Goal: Obtain resource: Obtain resource

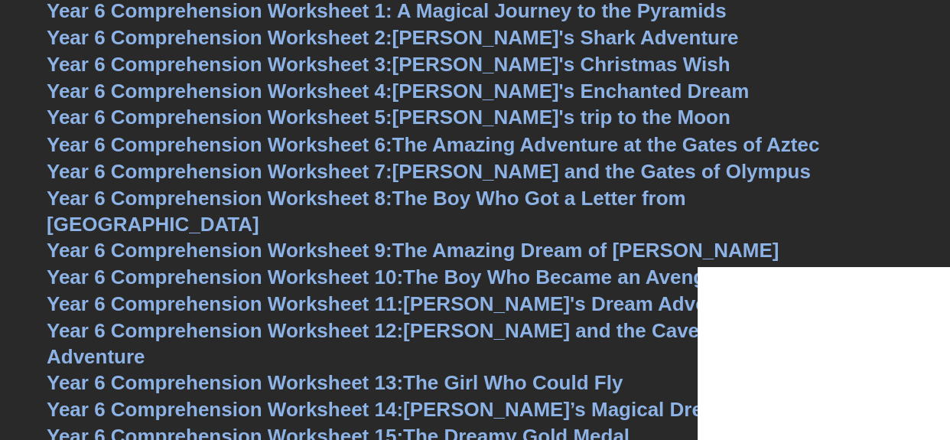
scroll to position [7680, 0]
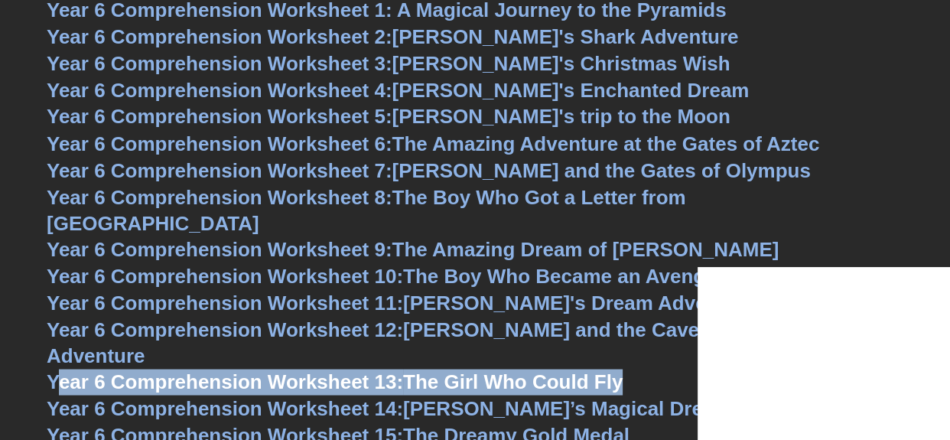
drag, startPoint x: 567, startPoint y: 336, endPoint x: 57, endPoint y: 335, distance: 510.0
click at [57, 369] on h3 "Year 6 Comprehension Worksheet 13: The Girl Who Could Fly" at bounding box center [475, 382] width 856 height 26
click at [681, 369] on h3 "Year 6 Comprehension Worksheet 13: The Girl Who Could Fly" at bounding box center [475, 382] width 856 height 26
drag, startPoint x: 645, startPoint y: 336, endPoint x: 28, endPoint y: 330, distance: 617.9
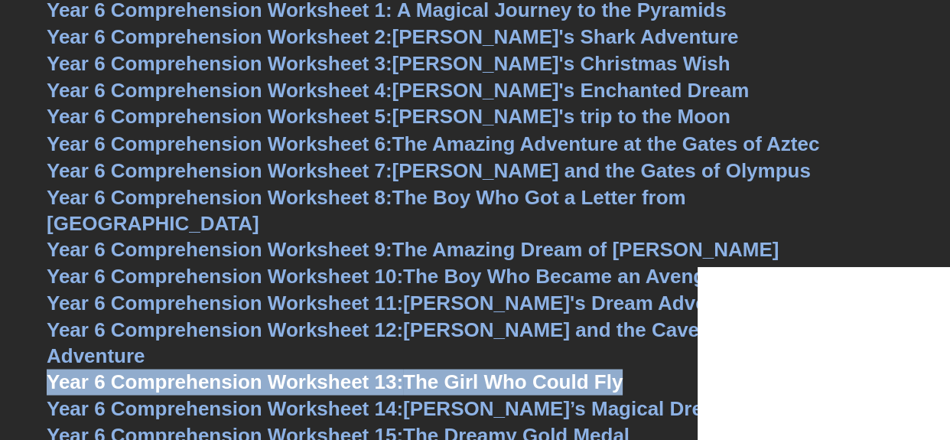
copy link "Year 6 Comprehension Worksheet 13: The Girl Who Could Fly"
click at [382, 369] on span "Year 6 Comprehension Worksheet 13:" at bounding box center [225, 380] width 356 height 23
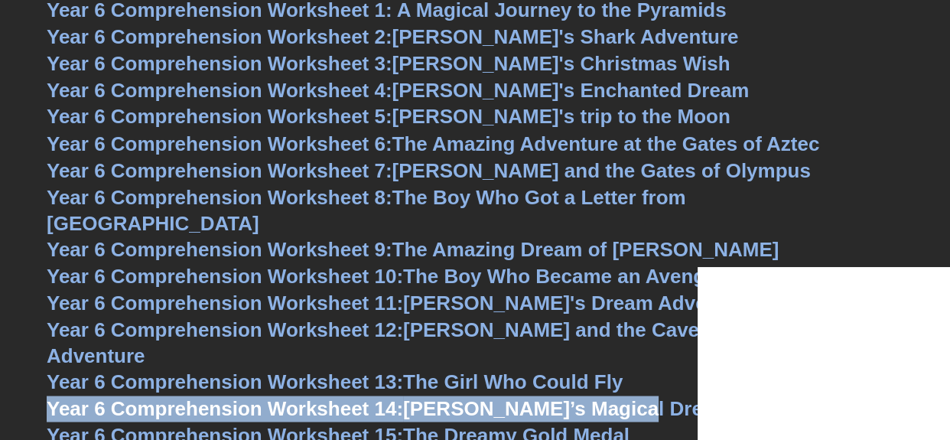
drag, startPoint x: 646, startPoint y: 359, endPoint x: 12, endPoint y: 350, distance: 634.0
copy link "Year 6 Comprehension Worksheet 14: Sophie’s Magical Dream"
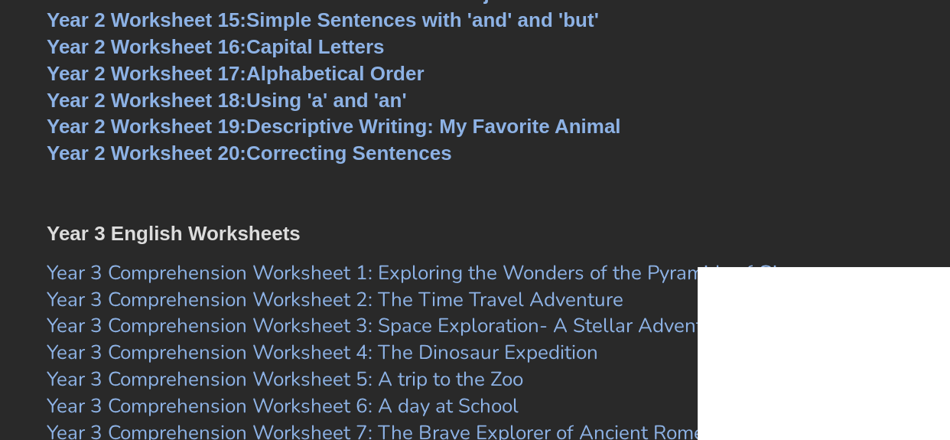
scroll to position [4562, 0]
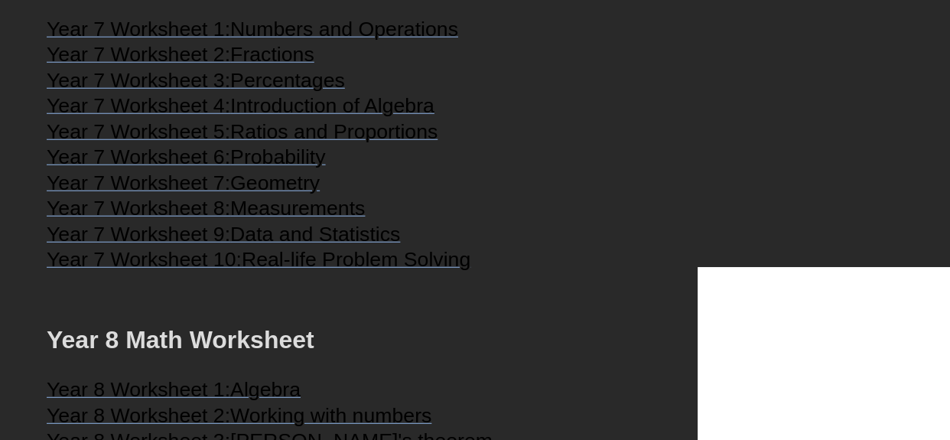
scroll to position [3674, 0]
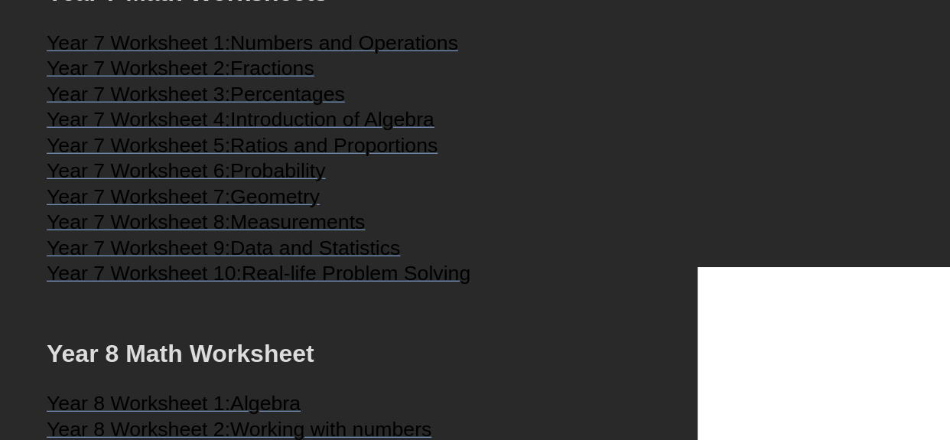
drag, startPoint x: 415, startPoint y: 242, endPoint x: 401, endPoint y: 234, distance: 15.7
click at [416, 208] on h3 "Year 7 Worksheet 7: Geometry" at bounding box center [475, 199] width 856 height 18
click at [316, 54] on span "Numbers and Operations" at bounding box center [344, 42] width 228 height 23
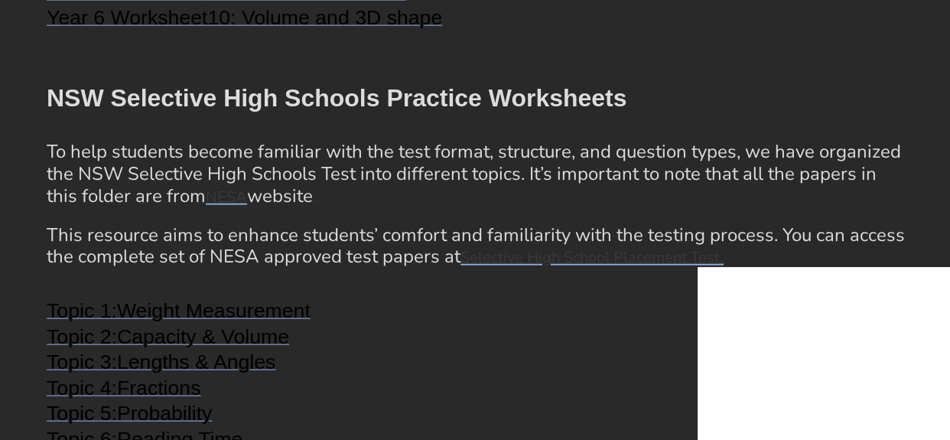
scroll to position [2673, 0]
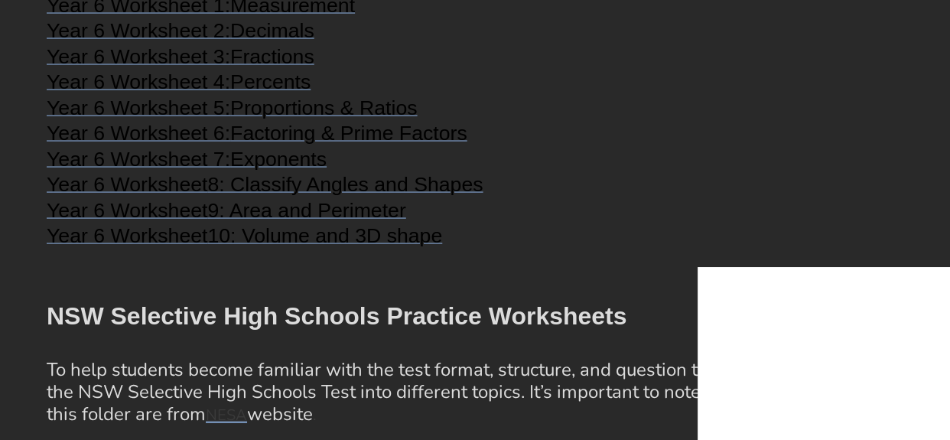
click at [258, 68] on span "Fractions" at bounding box center [272, 56] width 84 height 23
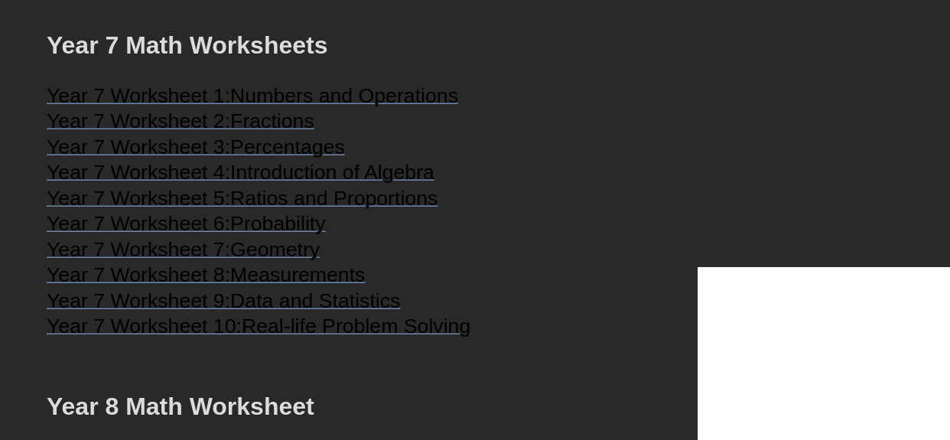
scroll to position [3606, 0]
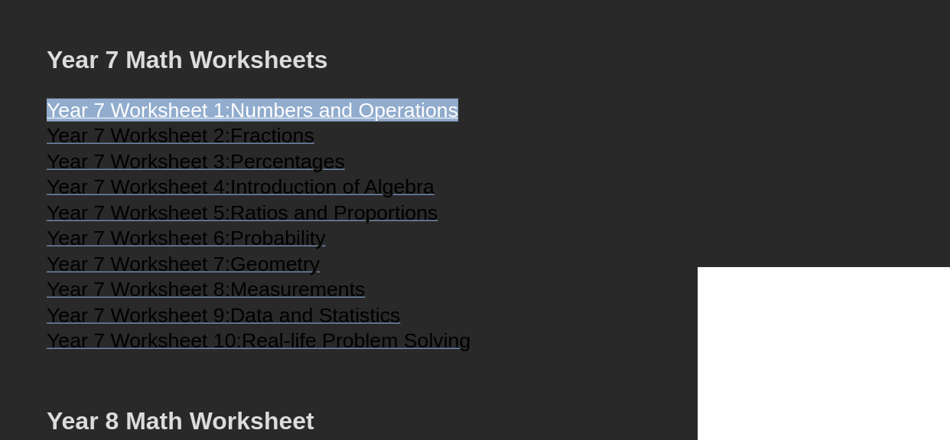
copy link "Year 7 Worksheet 1: Numbers and Operations"
drag, startPoint x: 56, startPoint y: 154, endPoint x: 453, endPoint y: 99, distance: 400.7
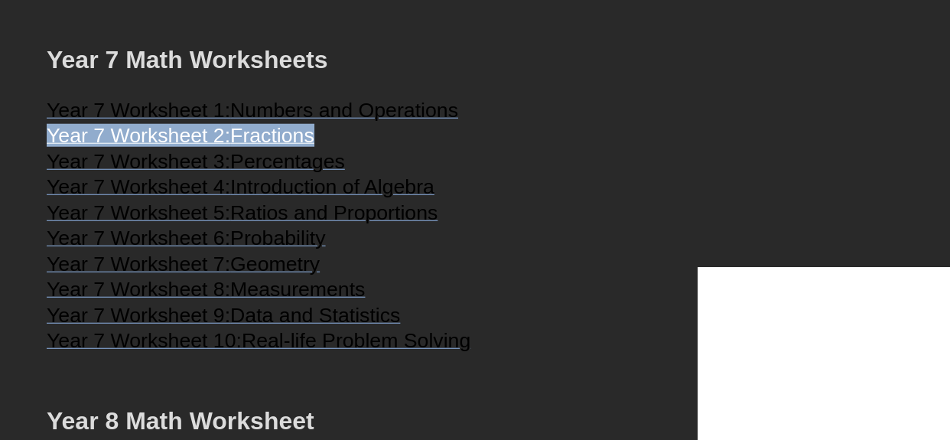
copy link "Year 7 Worksheet 2: Fractions"
drag, startPoint x: 44, startPoint y: 180, endPoint x: 327, endPoint y: 182, distance: 282.2
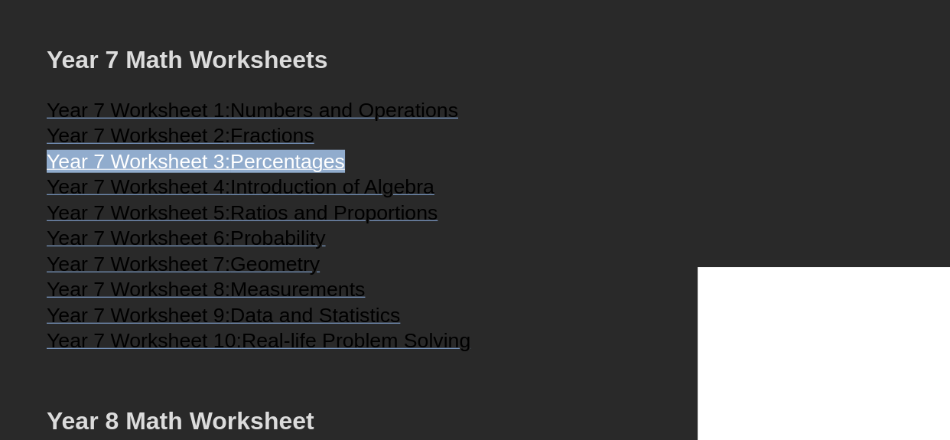
copy link "Year 7 Worksheet 3: Percentages"
drag, startPoint x: 45, startPoint y: 203, endPoint x: 376, endPoint y: 110, distance: 343.8
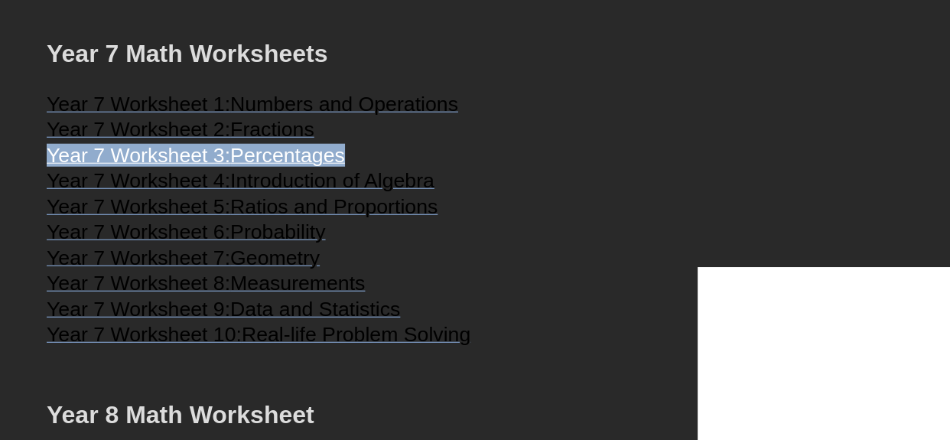
scroll to position [3613, 0]
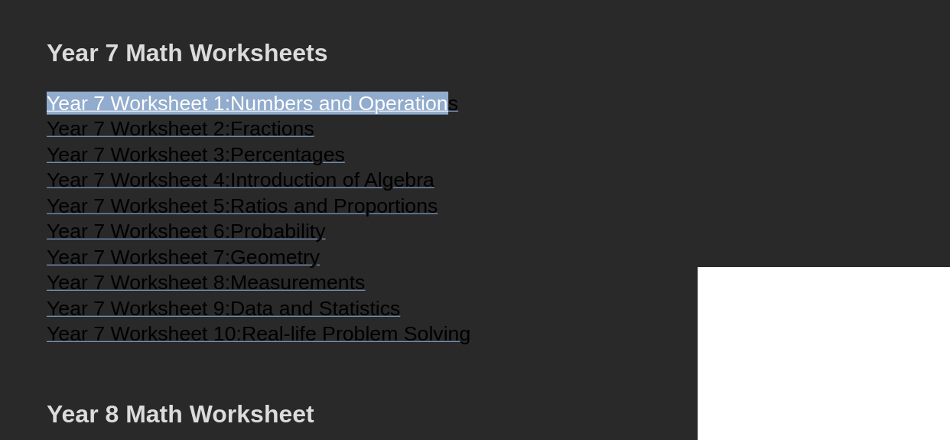
drag, startPoint x: 36, startPoint y: 143, endPoint x: 457, endPoint y: 151, distance: 420.7
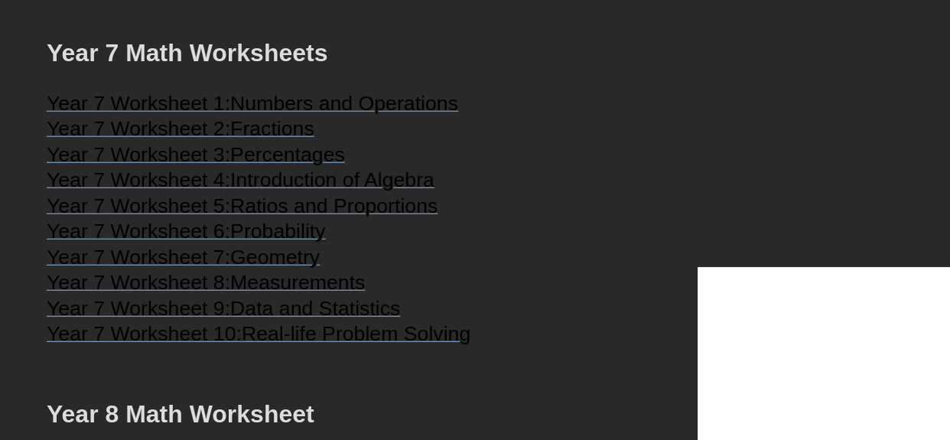
click at [466, 115] on h3 "Year 7 Worksheet 1: Numbers and Operations" at bounding box center [475, 105] width 856 height 18
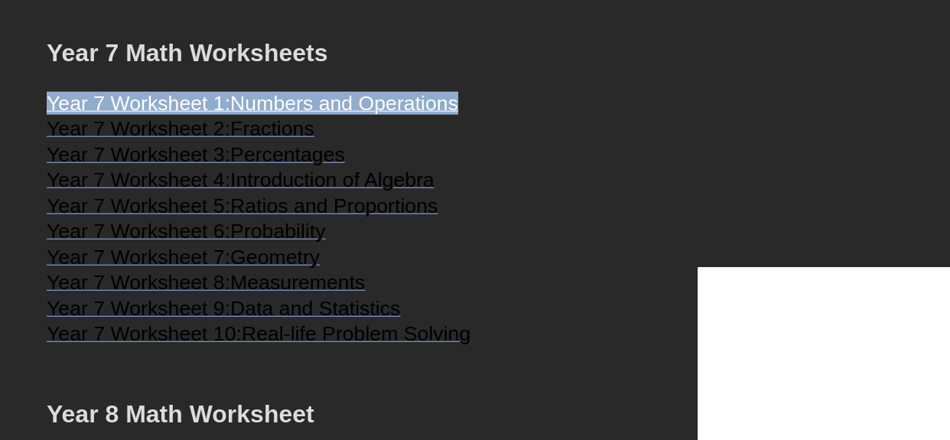
drag, startPoint x: 467, startPoint y: 150, endPoint x: 26, endPoint y: 160, distance: 441.3
click at [249, 140] on span "Fractions" at bounding box center [272, 128] width 84 height 23
click at [307, 115] on span "Numbers and Operations" at bounding box center [344, 103] width 228 height 23
click at [229, 166] on span "Year 7 Worksheet 3:" at bounding box center [139, 154] width 184 height 23
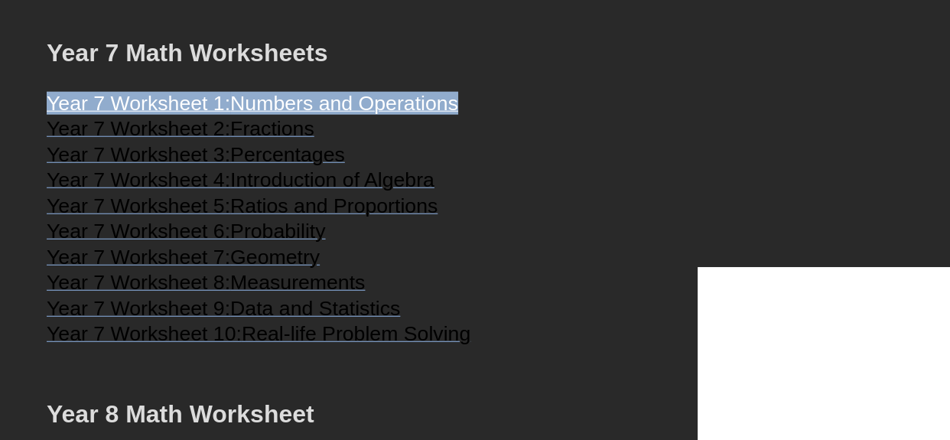
click at [251, 166] on span "Percentages" at bounding box center [287, 154] width 115 height 23
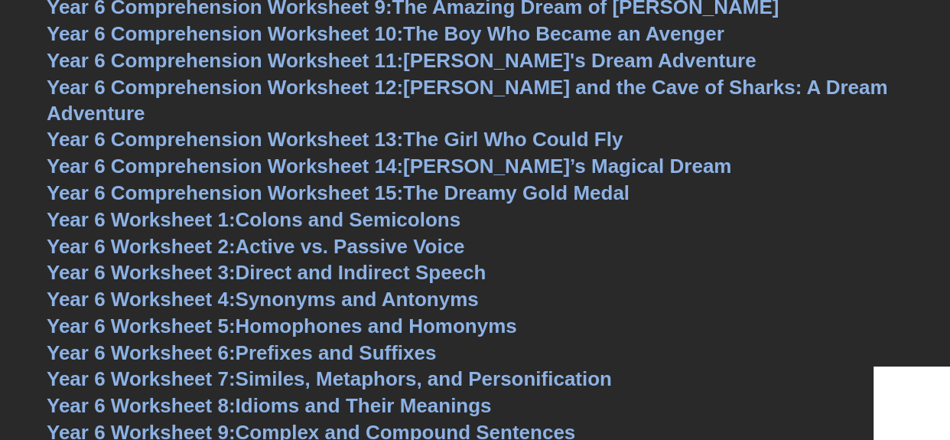
scroll to position [7921, 0]
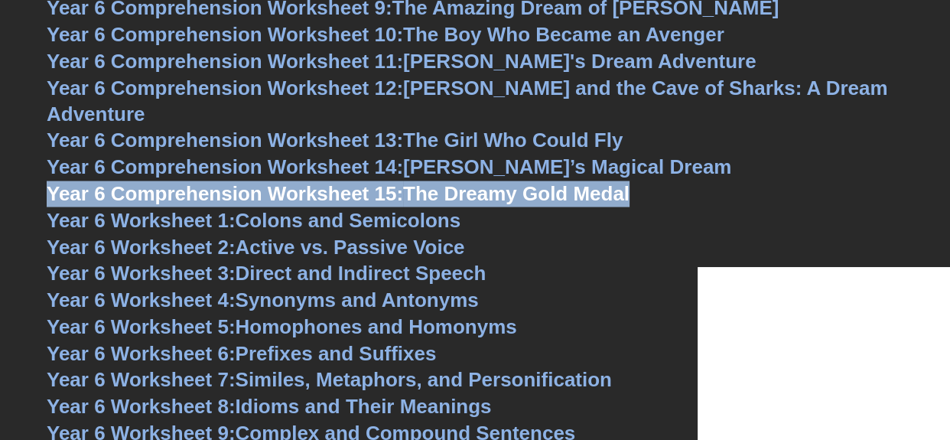
copy link "Year 6 Comprehension Worksheet 15: The Dreamy Gold Medal"
drag, startPoint x: 38, startPoint y: 132, endPoint x: 639, endPoint y: 132, distance: 601.0
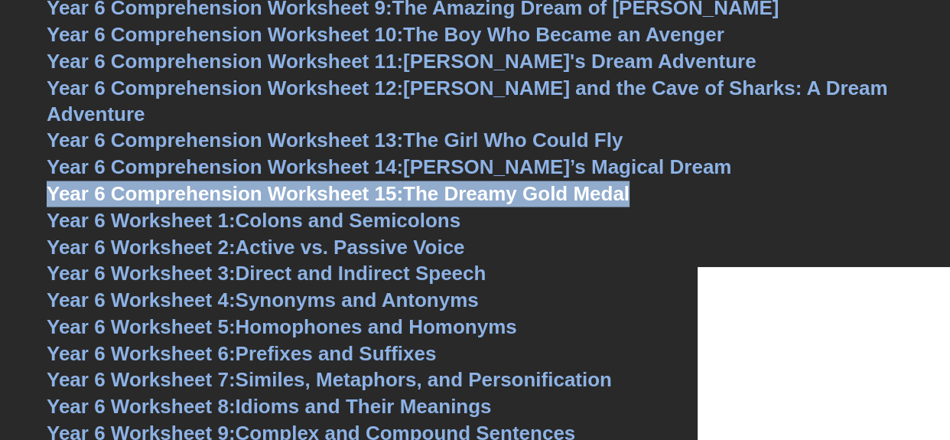
copy link "Year 6 Comprehension Worksheet 15: The Dreamy Gold Medal"
drag, startPoint x: 41, startPoint y: 141, endPoint x: 628, endPoint y: 106, distance: 588.3
